Goal: Book appointment/travel/reservation

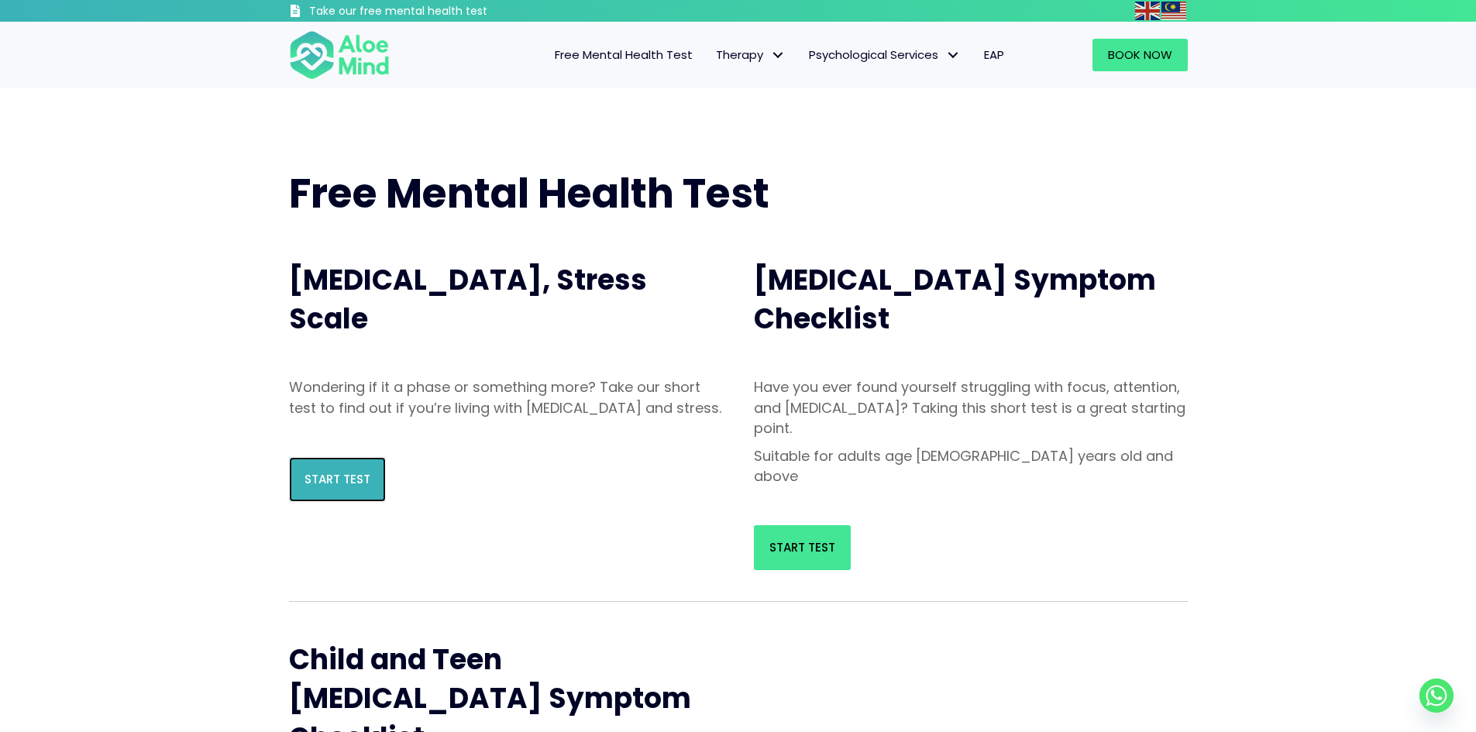
click at [353, 487] on span "Start Test" at bounding box center [338, 479] width 66 height 16
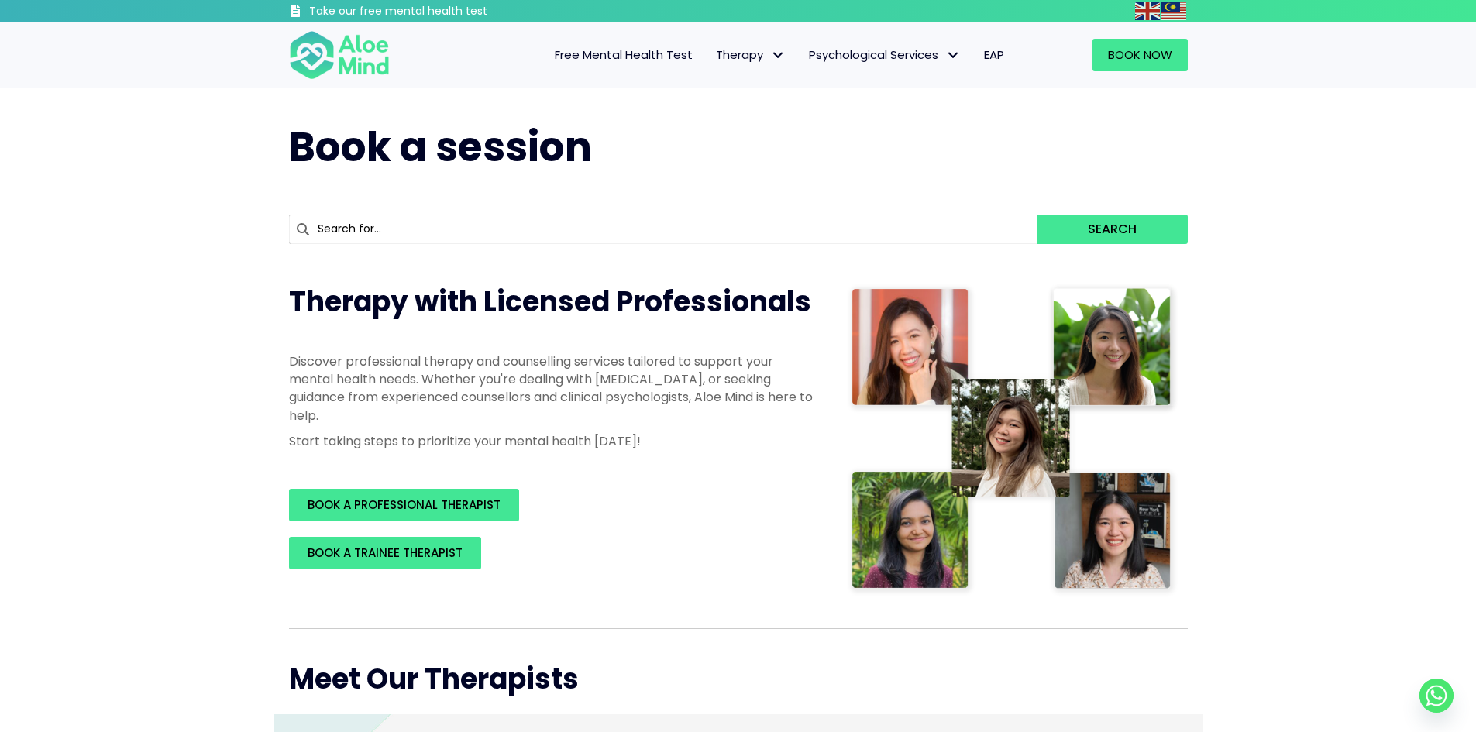
click at [882, 159] on h1 "Book a session" at bounding box center [738, 147] width 899 height 57
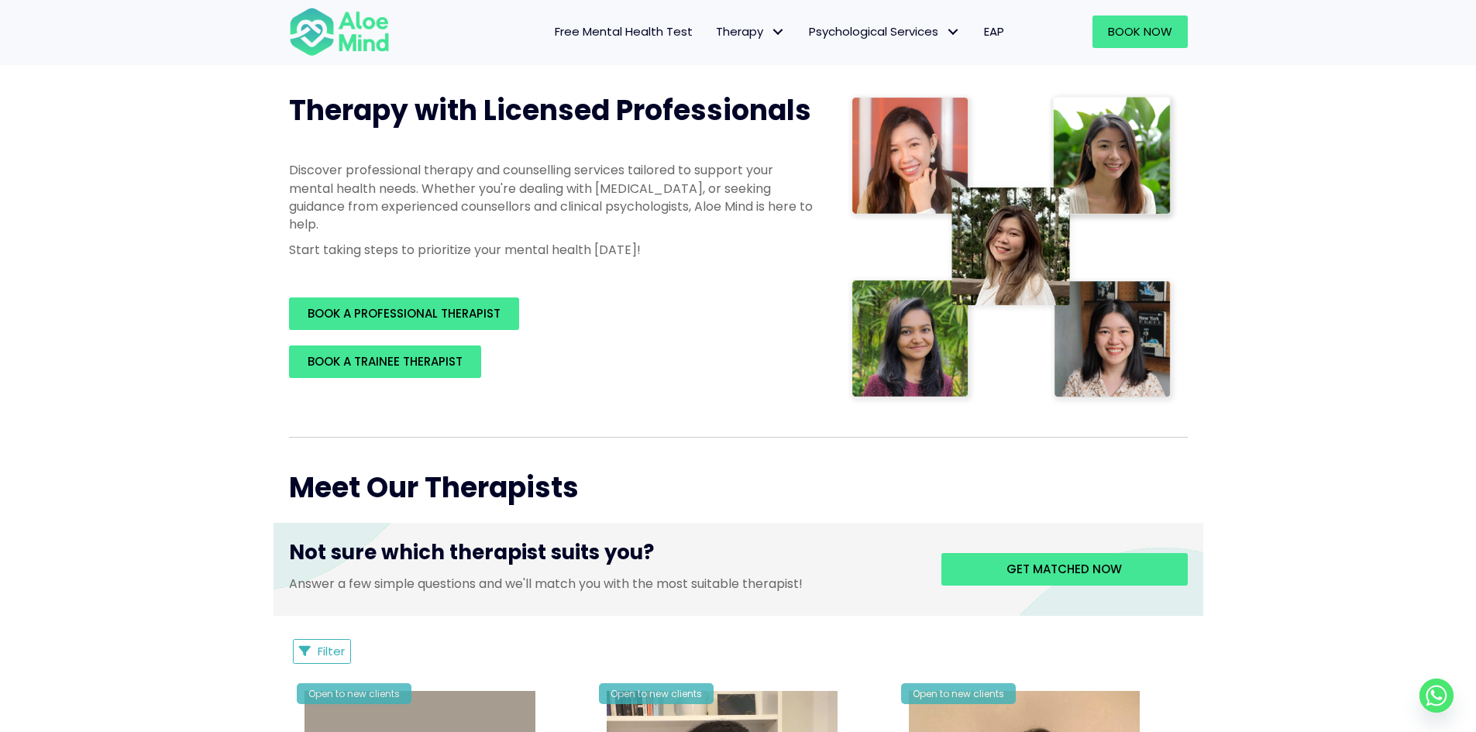
scroll to position [155, 0]
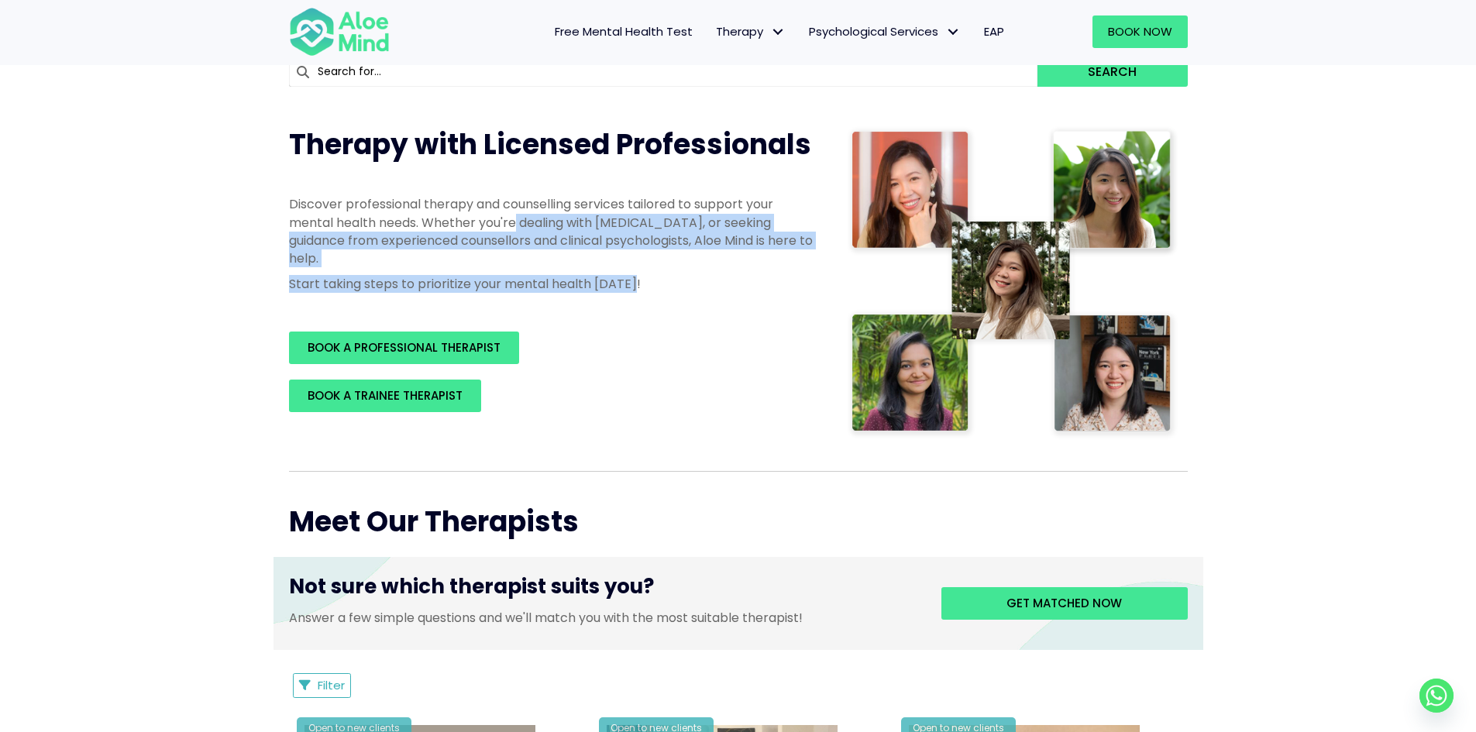
drag, startPoint x: 515, startPoint y: 215, endPoint x: 690, endPoint y: 256, distance: 179.9
click at [694, 263] on p "Discover professional therapy and counselling services tailored to support your…" at bounding box center [552, 231] width 527 height 72
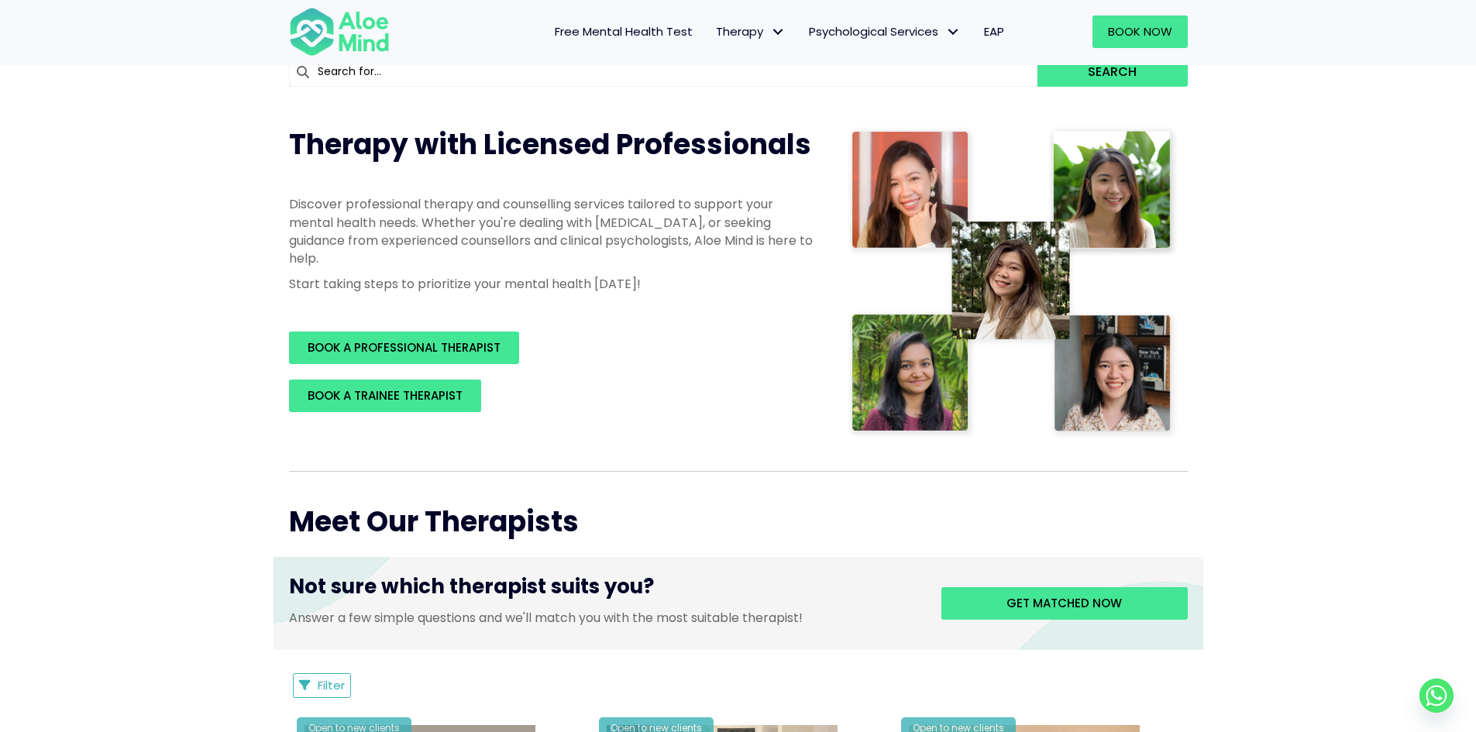
click at [728, 355] on div "BOOK A PROFESSIONAL THERAPIST" at bounding box center [552, 348] width 527 height 33
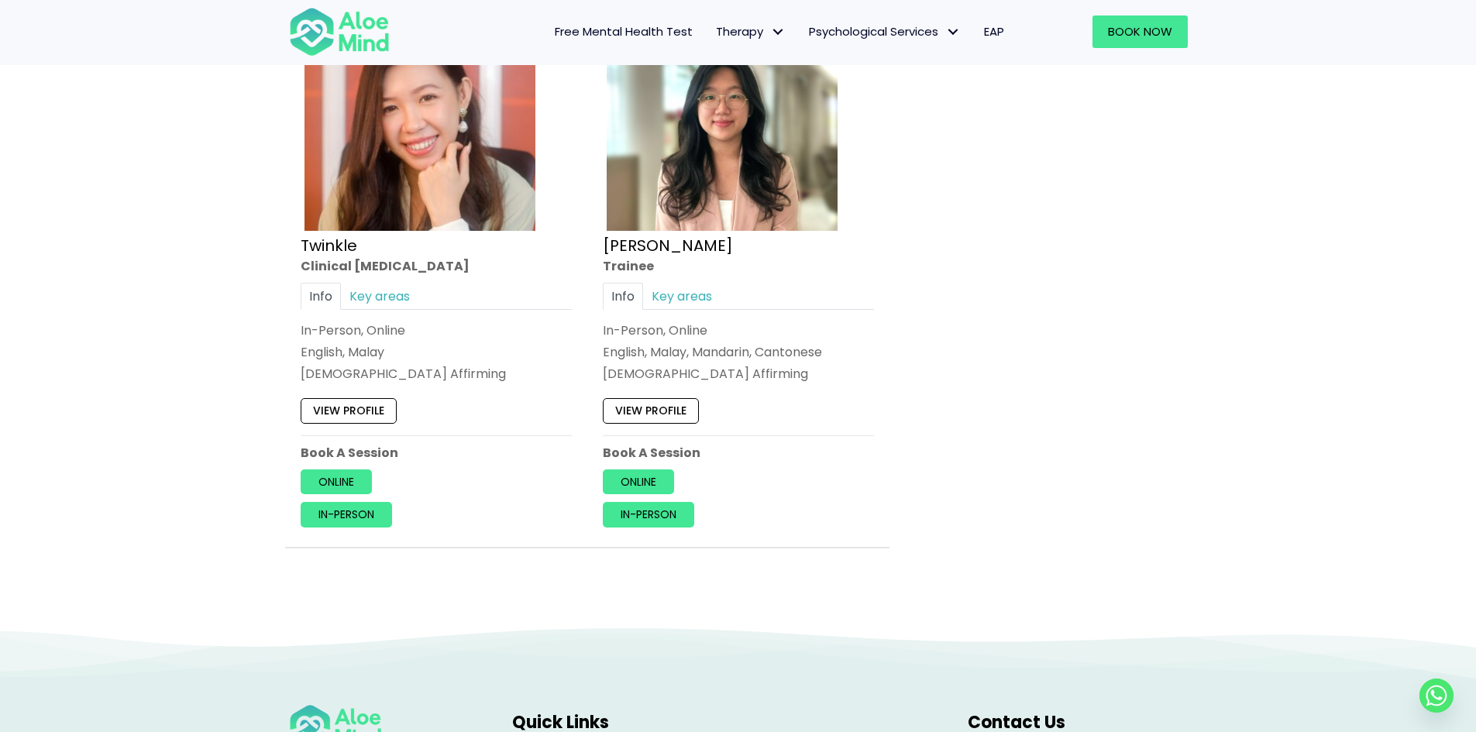
scroll to position [6585, 0]
